Goal: Transaction & Acquisition: Obtain resource

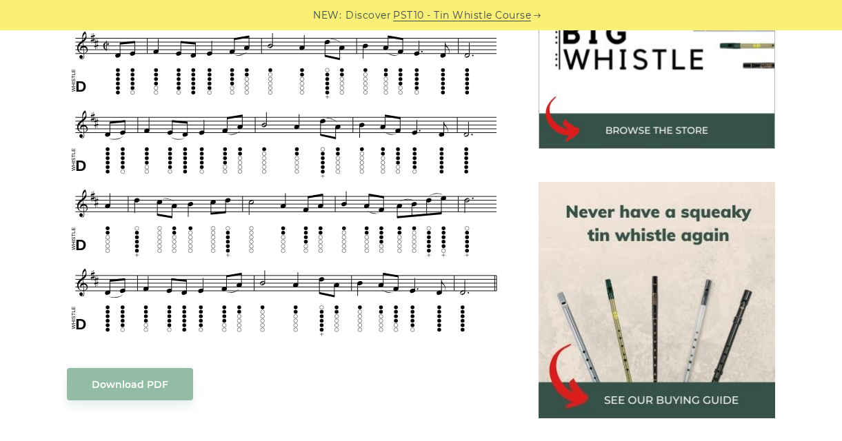
scroll to position [414, 0]
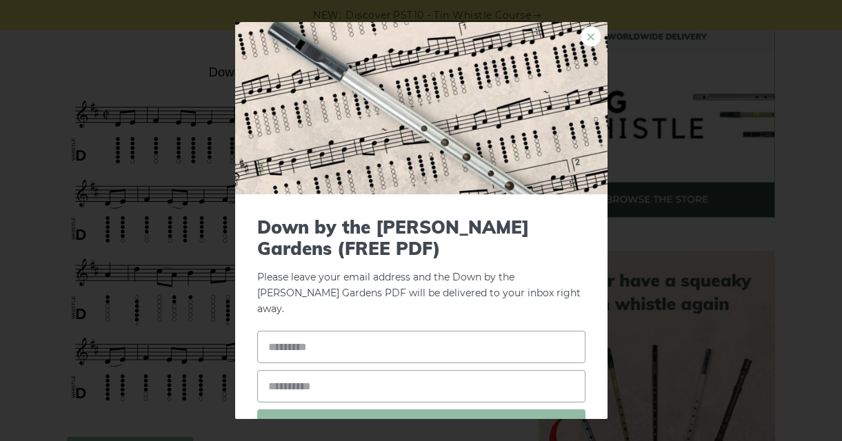
drag, startPoint x: 153, startPoint y: 215, endPoint x: 578, endPoint y: 41, distance: 459.2
click at [581, 41] on link "×" at bounding box center [591, 36] width 21 height 21
drag, startPoint x: 365, startPoint y: 197, endPoint x: 452, endPoint y: 273, distance: 115.8
click at [454, 261] on p "Please leave your email address and the Down by the Sally Gardens PDF will be d…" at bounding box center [421, 267] width 328 height 101
click at [437, 331] on input "text" at bounding box center [421, 347] width 328 height 32
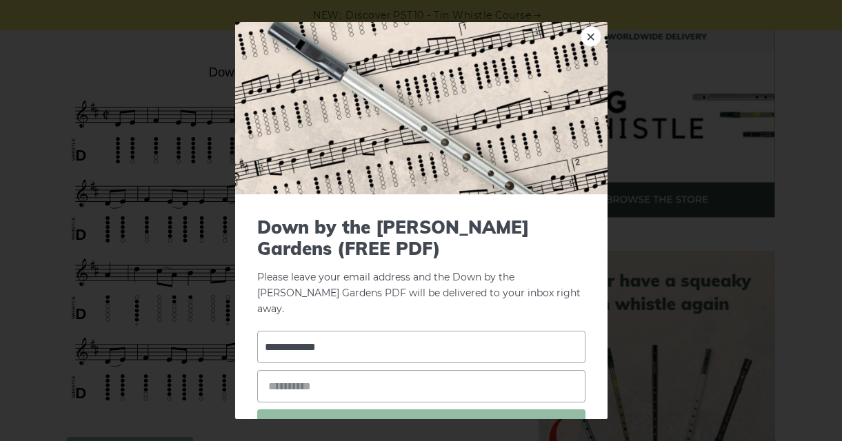
type input "**********"
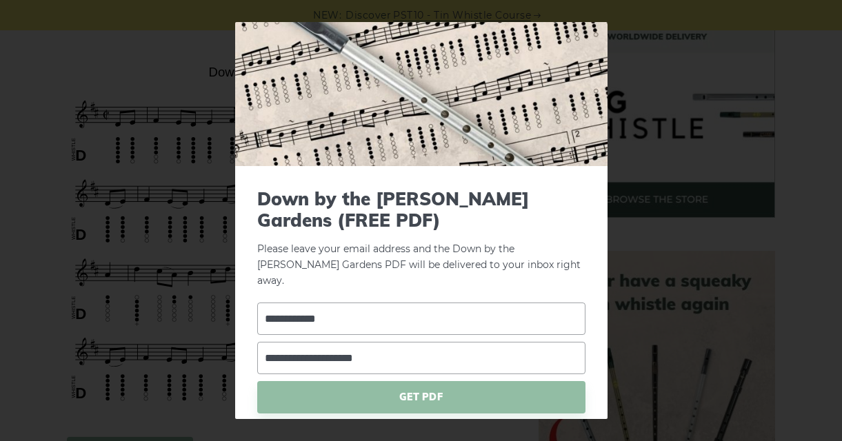
scroll to position [60, 0]
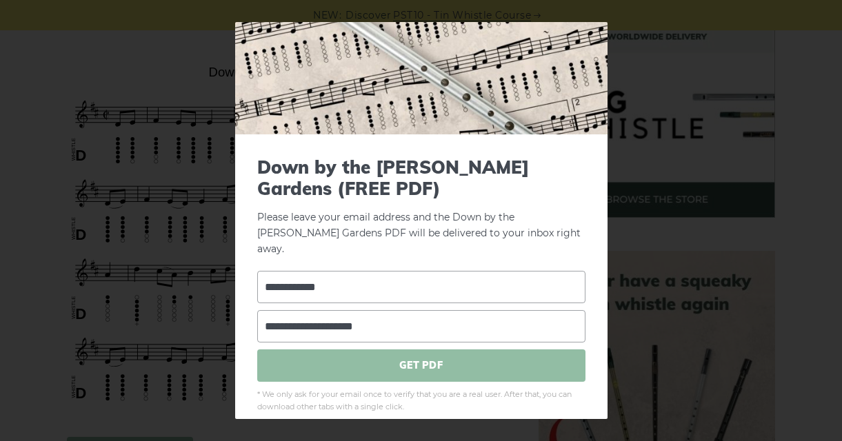
type input "**********"
click at [472, 361] on span "GET PDF" at bounding box center [421, 366] width 328 height 32
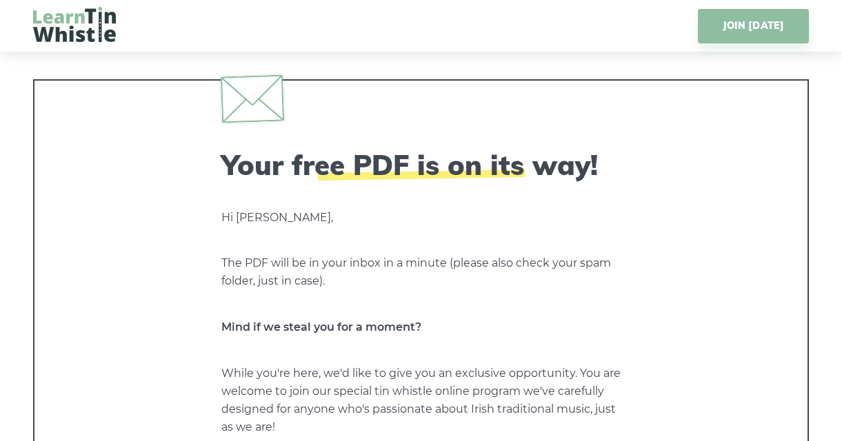
click at [105, 27] on img at bounding box center [74, 24] width 83 height 35
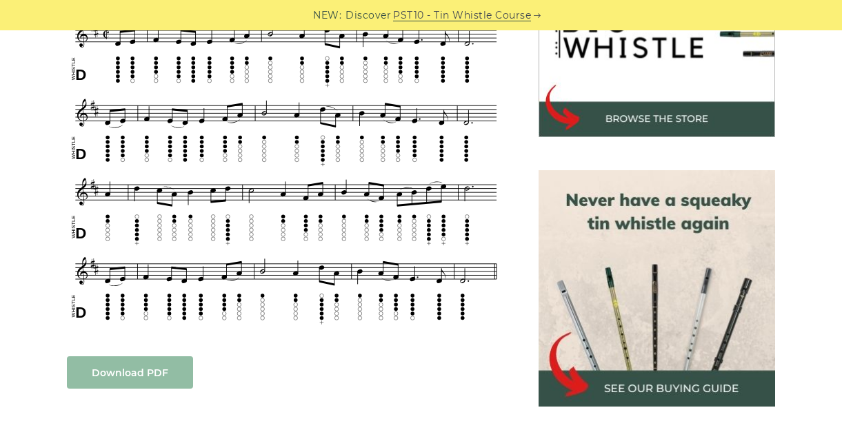
scroll to position [552, 0]
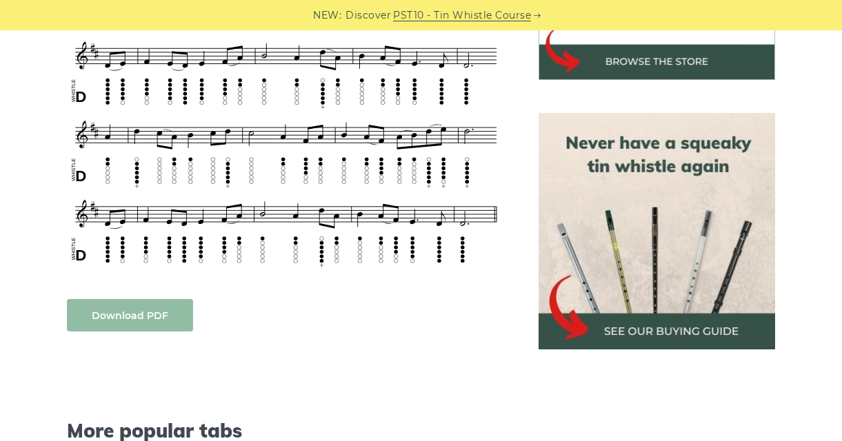
click at [179, 299] on link "Download PDF" at bounding box center [130, 315] width 126 height 32
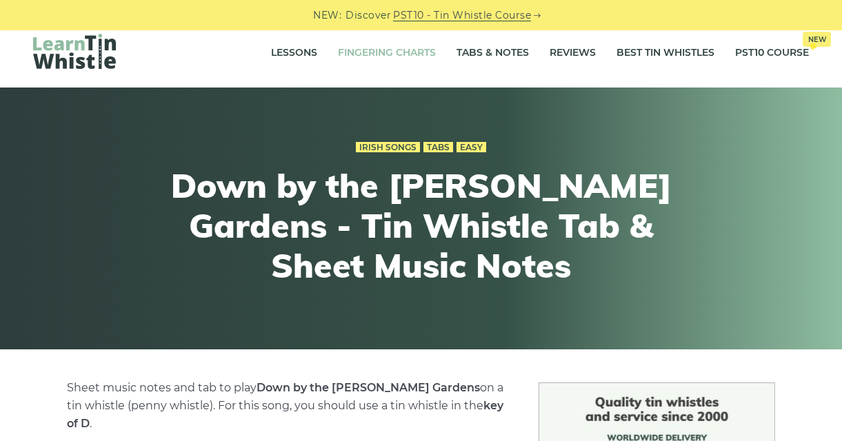
scroll to position [0, 0]
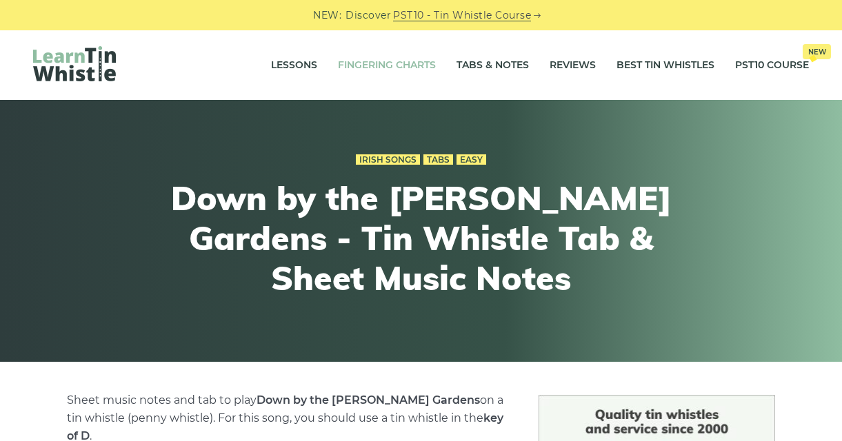
click at [406, 64] on link "Fingering Charts" at bounding box center [387, 65] width 98 height 34
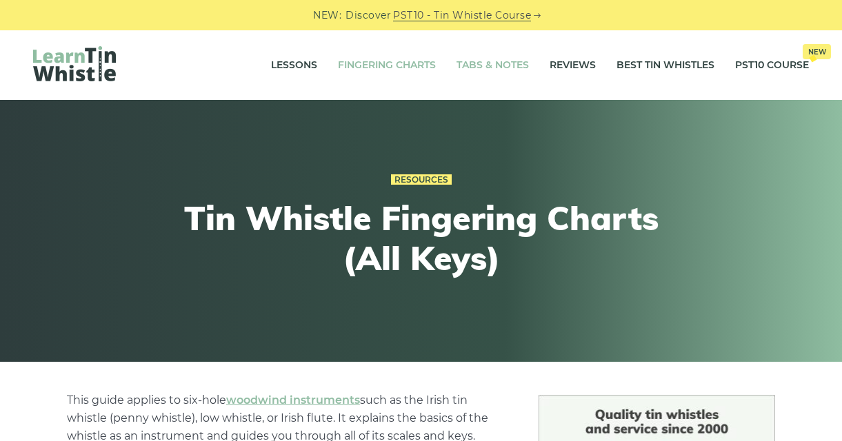
click at [470, 70] on link "Tabs & Notes" at bounding box center [492, 65] width 72 height 34
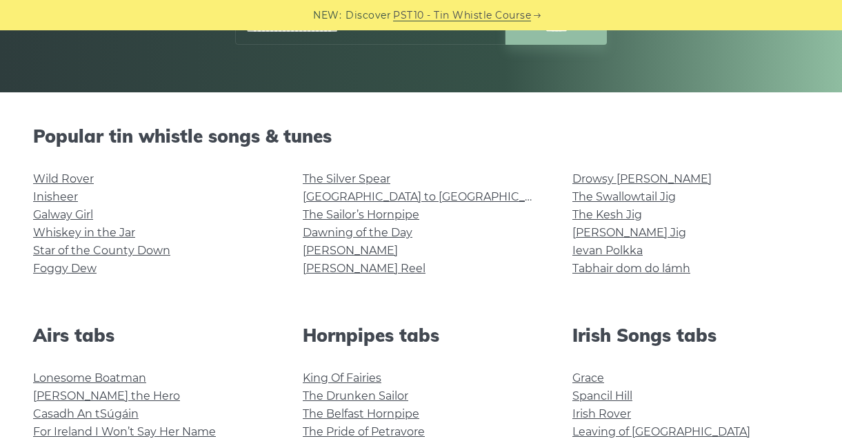
scroll to position [276, 0]
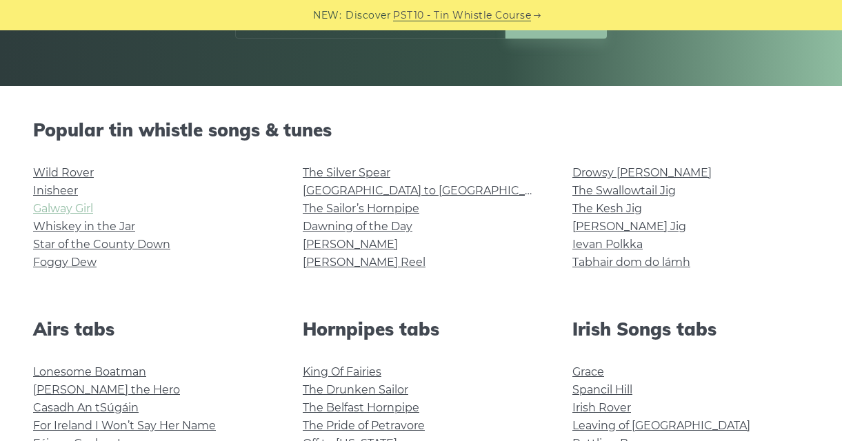
click at [68, 205] on link "Galway Girl" at bounding box center [63, 208] width 60 height 13
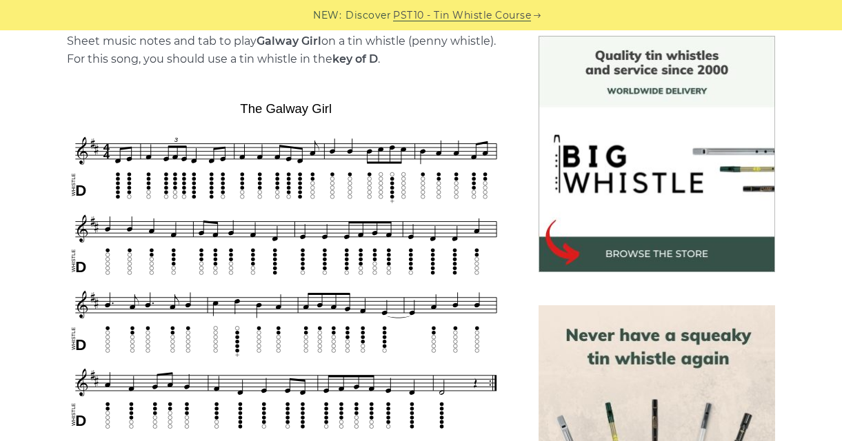
scroll to position [376, 0]
